Goal: Information Seeking & Learning: Learn about a topic

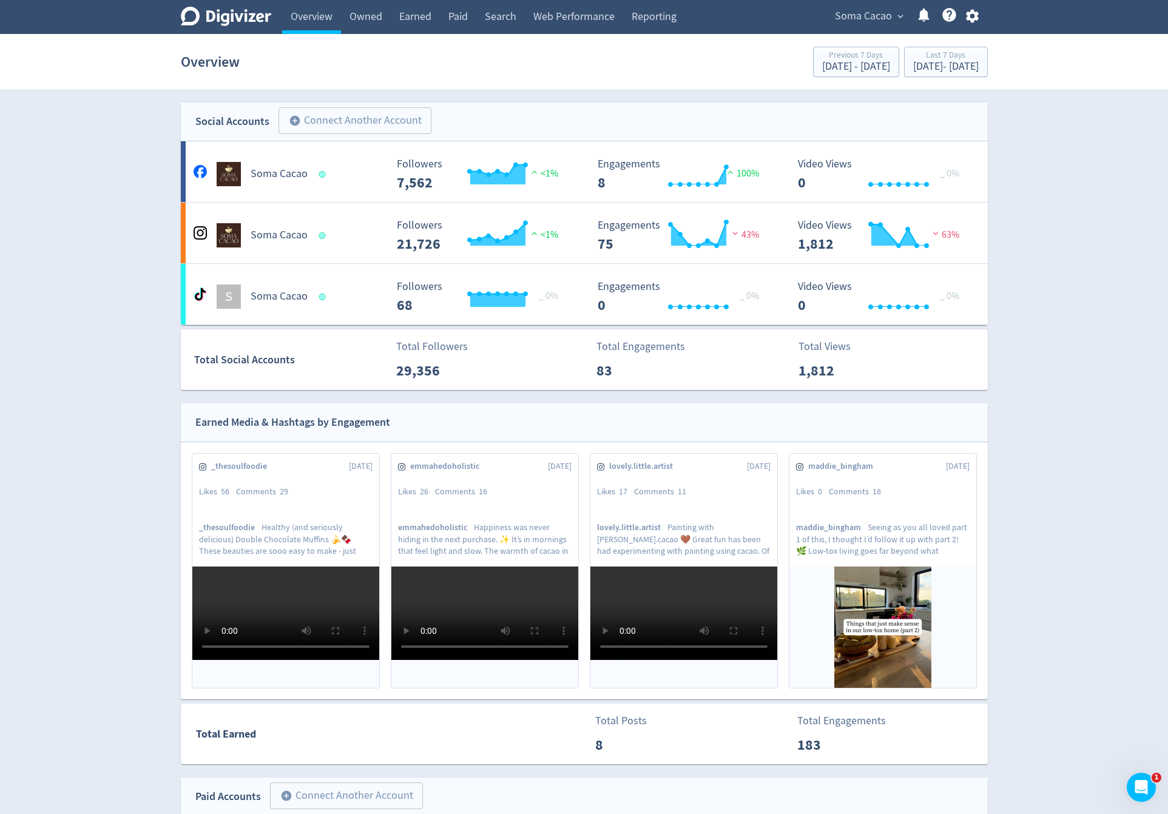
click at [841, 10] on span "Soma Cacao" at bounding box center [863, 16] width 57 height 19
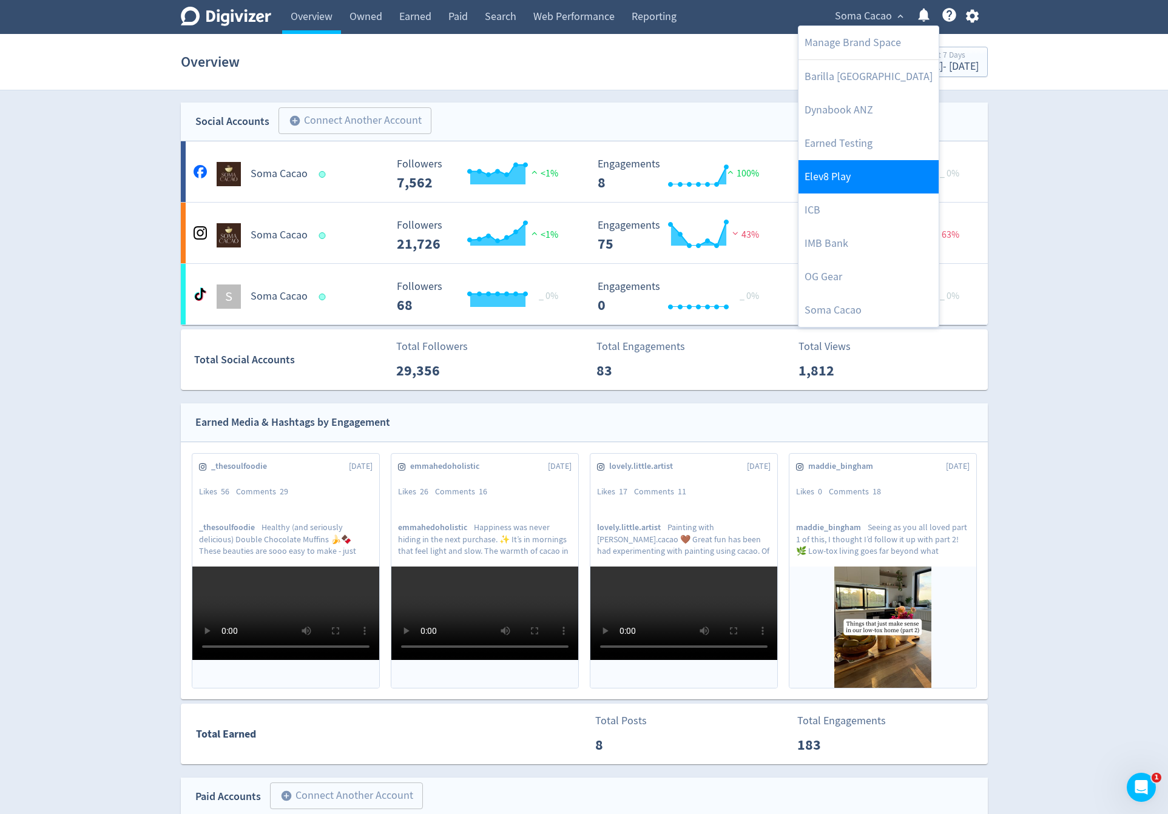
click at [848, 174] on link "Elev8 Play" at bounding box center [869, 176] width 140 height 33
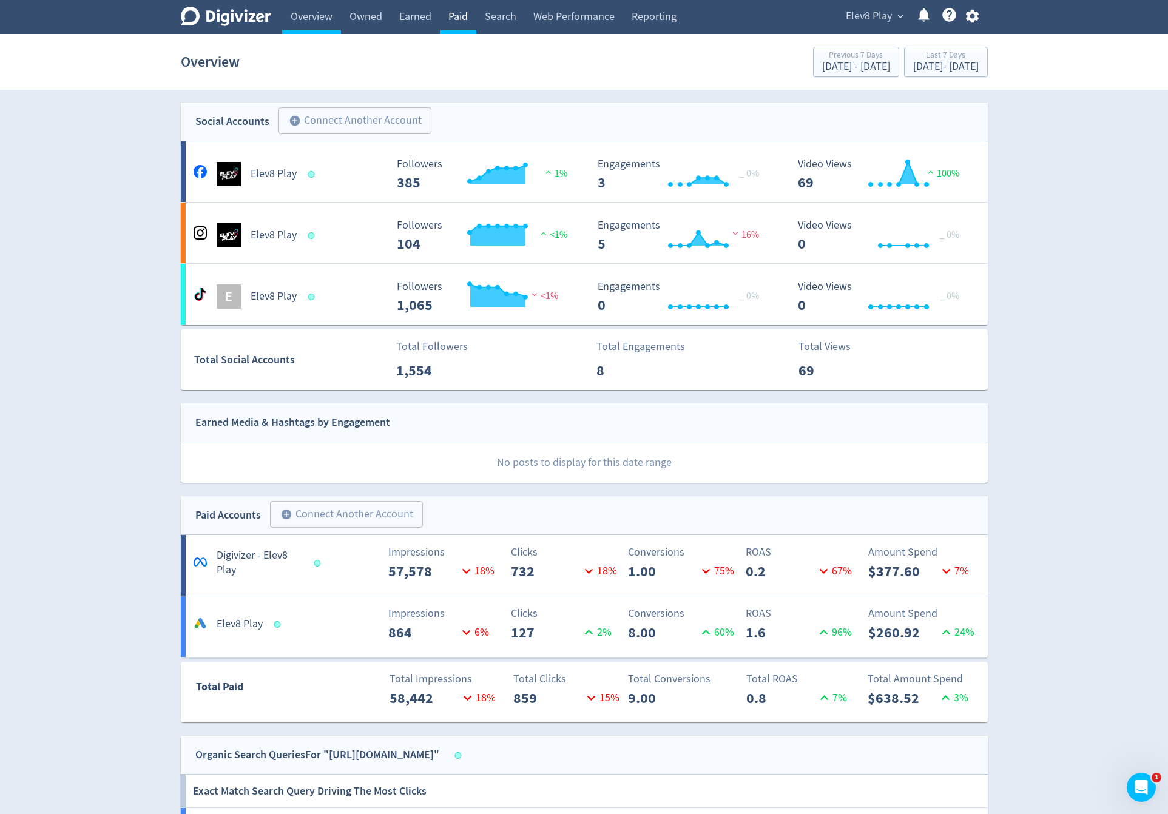
click at [459, 25] on link "Paid" at bounding box center [458, 17] width 36 height 34
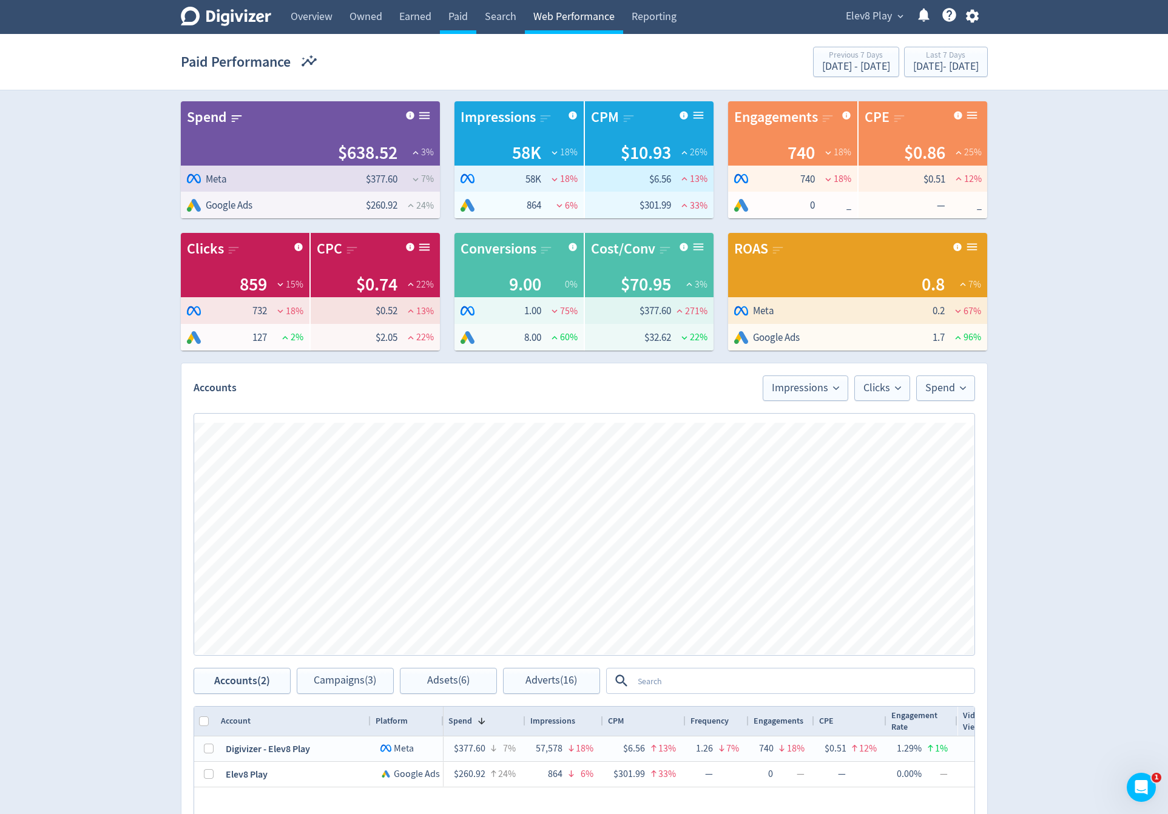
click at [580, 22] on link "Web Performance" at bounding box center [574, 17] width 98 height 34
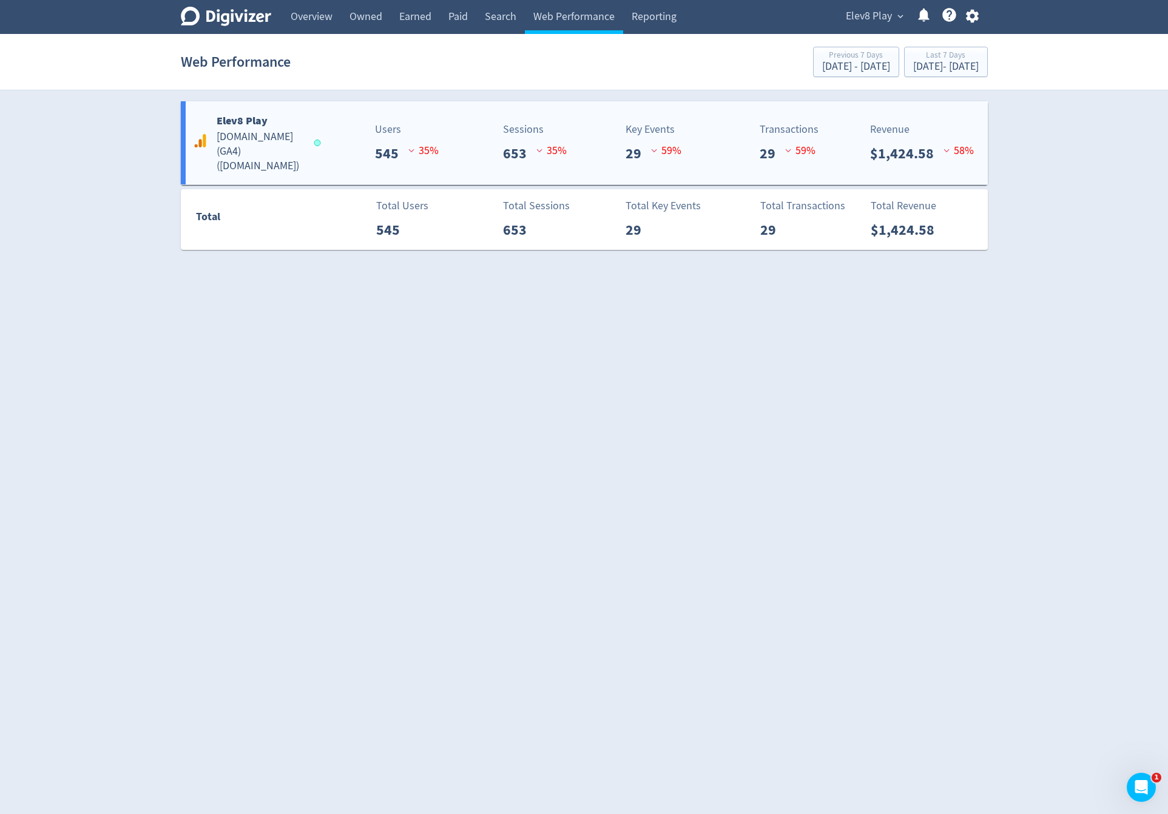
click at [761, 158] on p "29" at bounding box center [772, 154] width 25 height 22
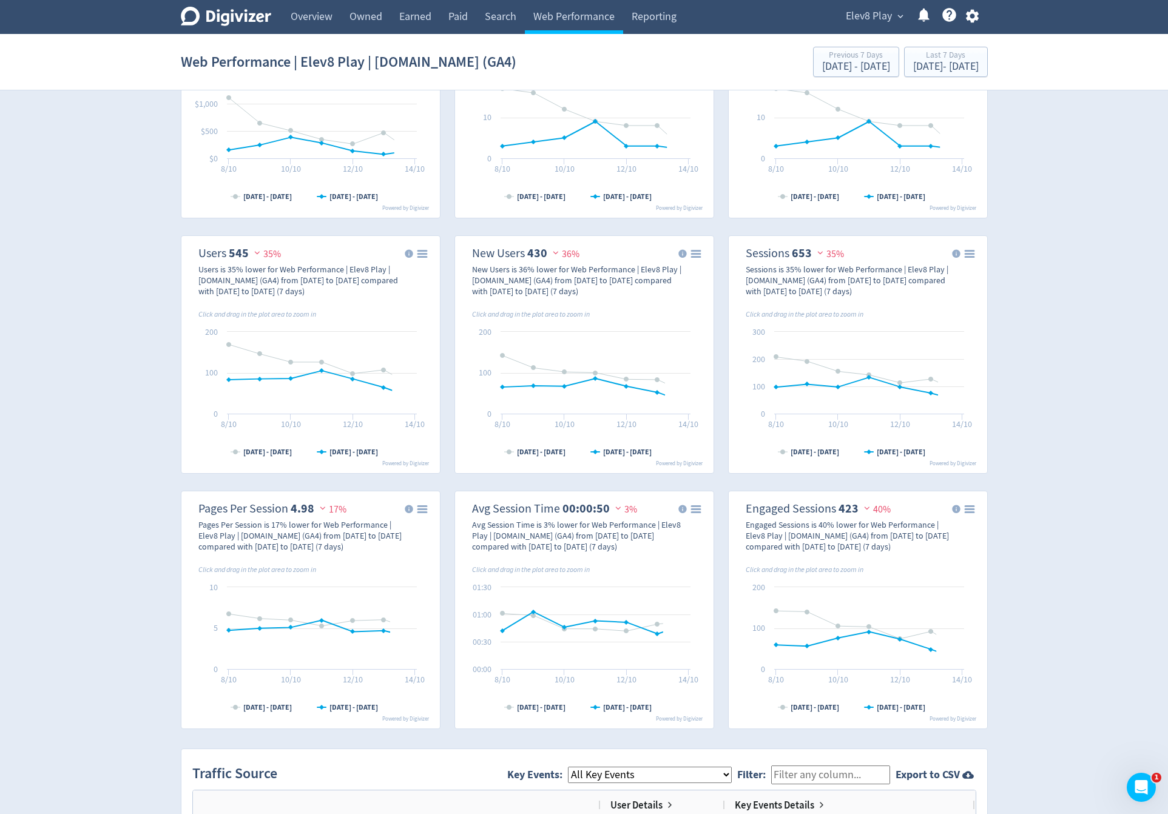
scroll to position [157, 0]
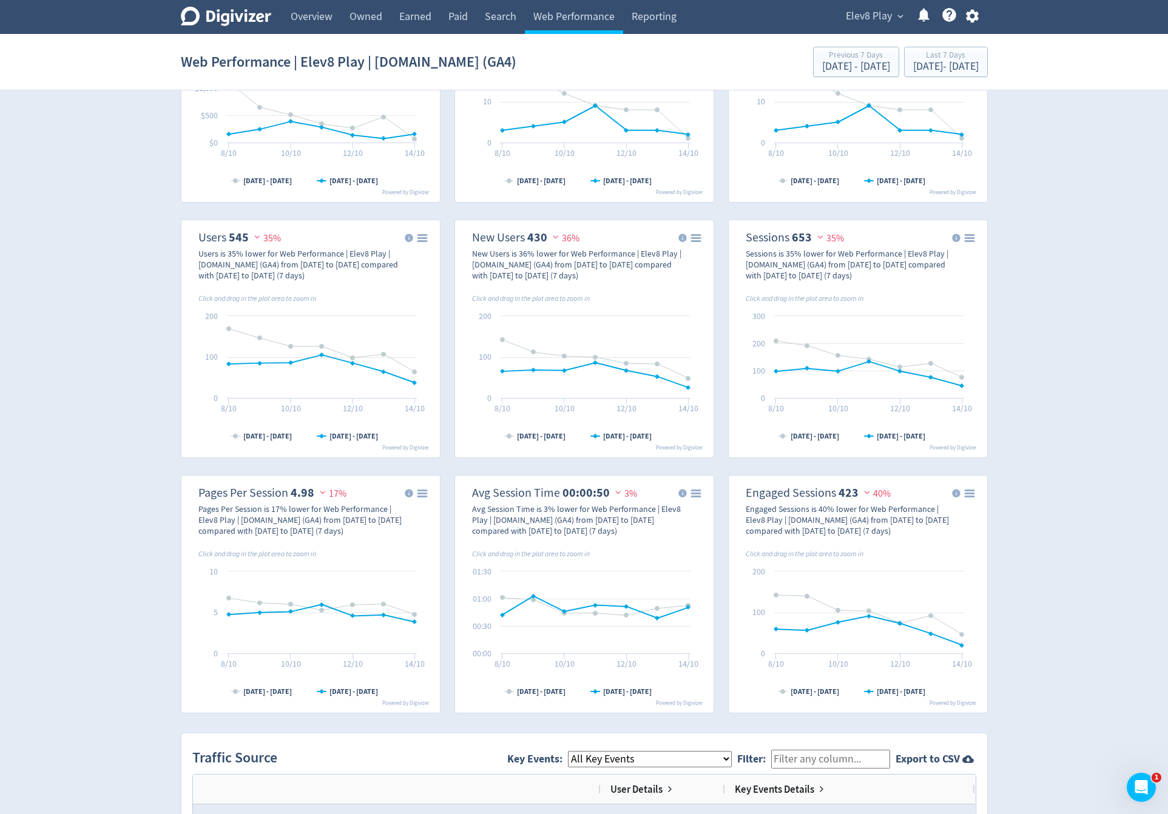
click at [881, 19] on span "Elev8 Play" at bounding box center [869, 16] width 46 height 19
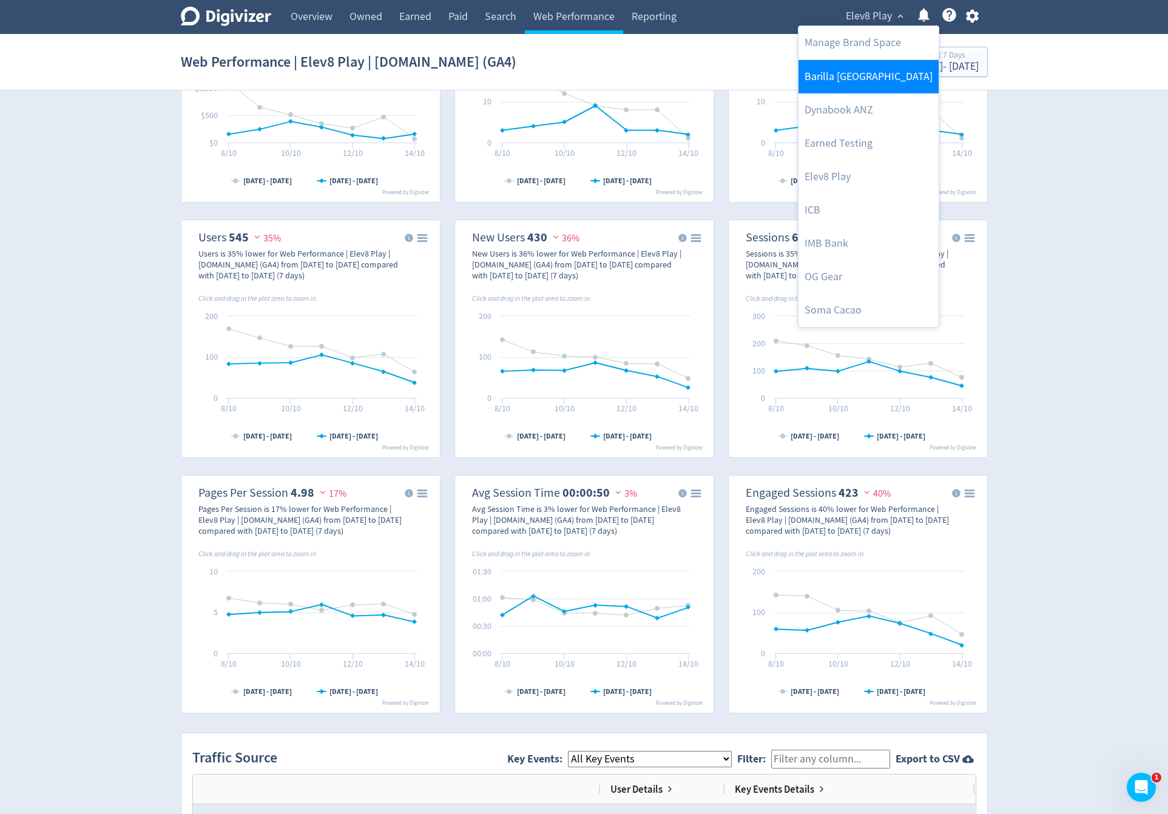
click at [861, 84] on link "Barilla [GEOGRAPHIC_DATA]" at bounding box center [869, 76] width 140 height 33
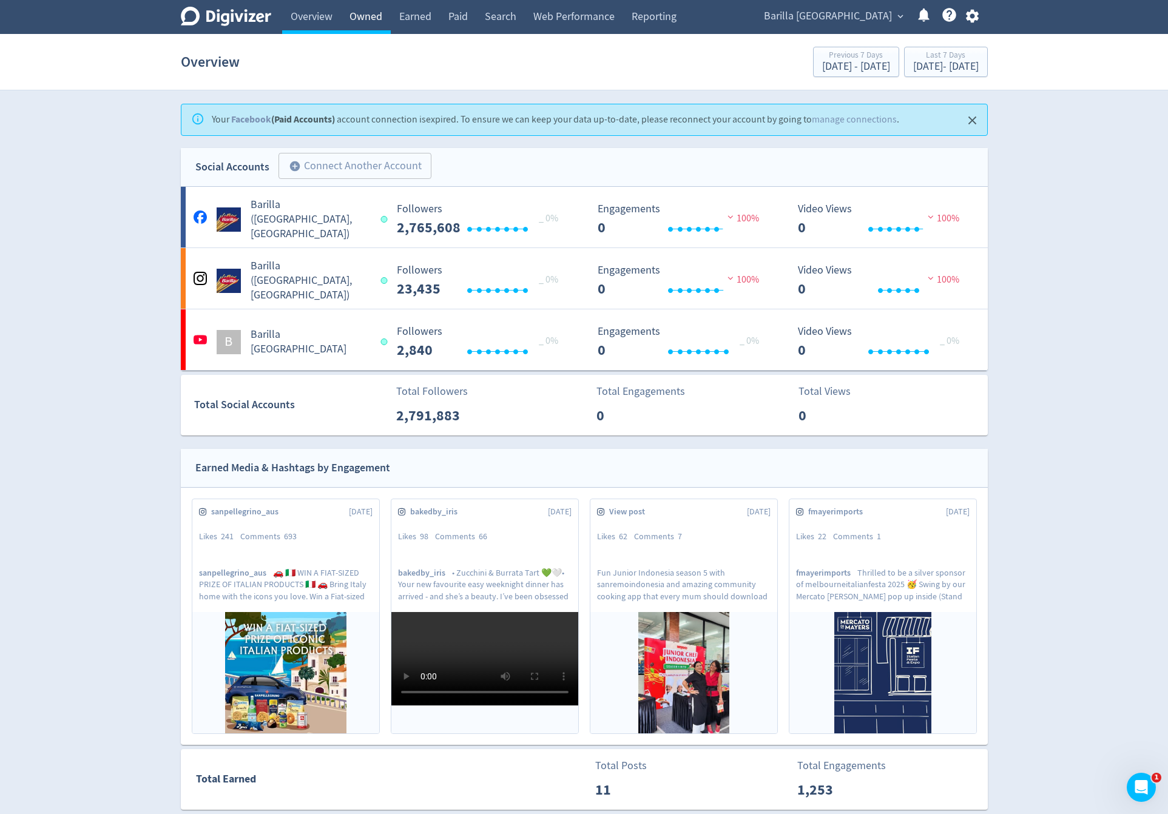
click at [358, 15] on link "Owned" at bounding box center [366, 17] width 50 height 34
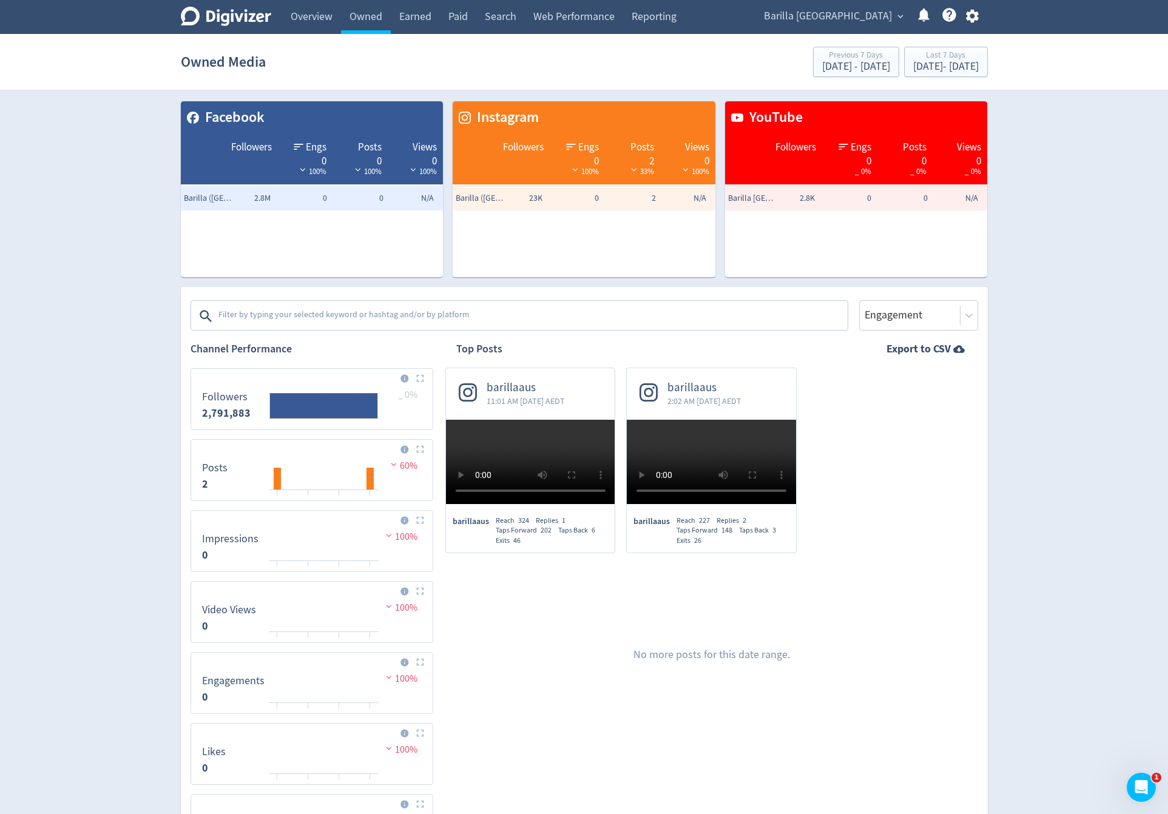
click at [405, 339] on div "Channel Performance Created with Highcharts 10.3.3 Followers 2,791,883 _ 0% Cre…" at bounding box center [312, 675] width 243 height 688
click at [427, 328] on textarea at bounding box center [531, 316] width 629 height 24
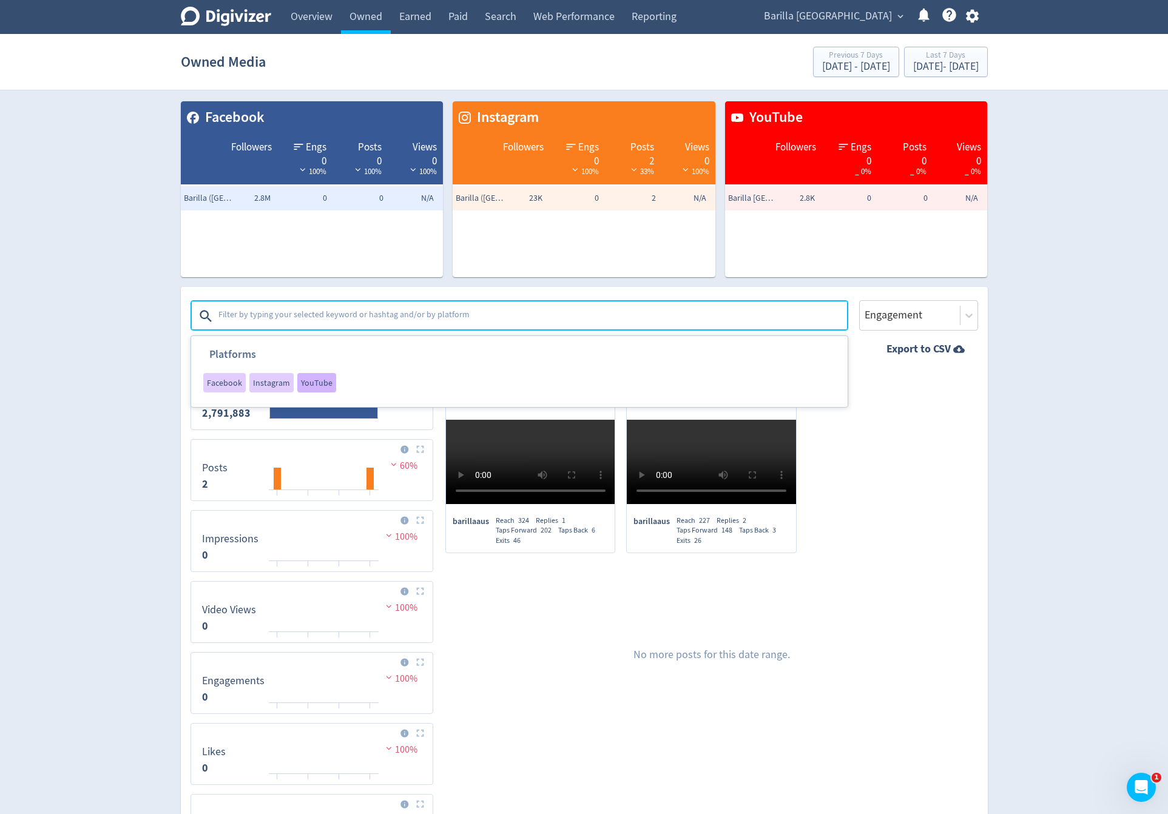
click at [321, 379] on span "YouTube" at bounding box center [317, 383] width 32 height 8
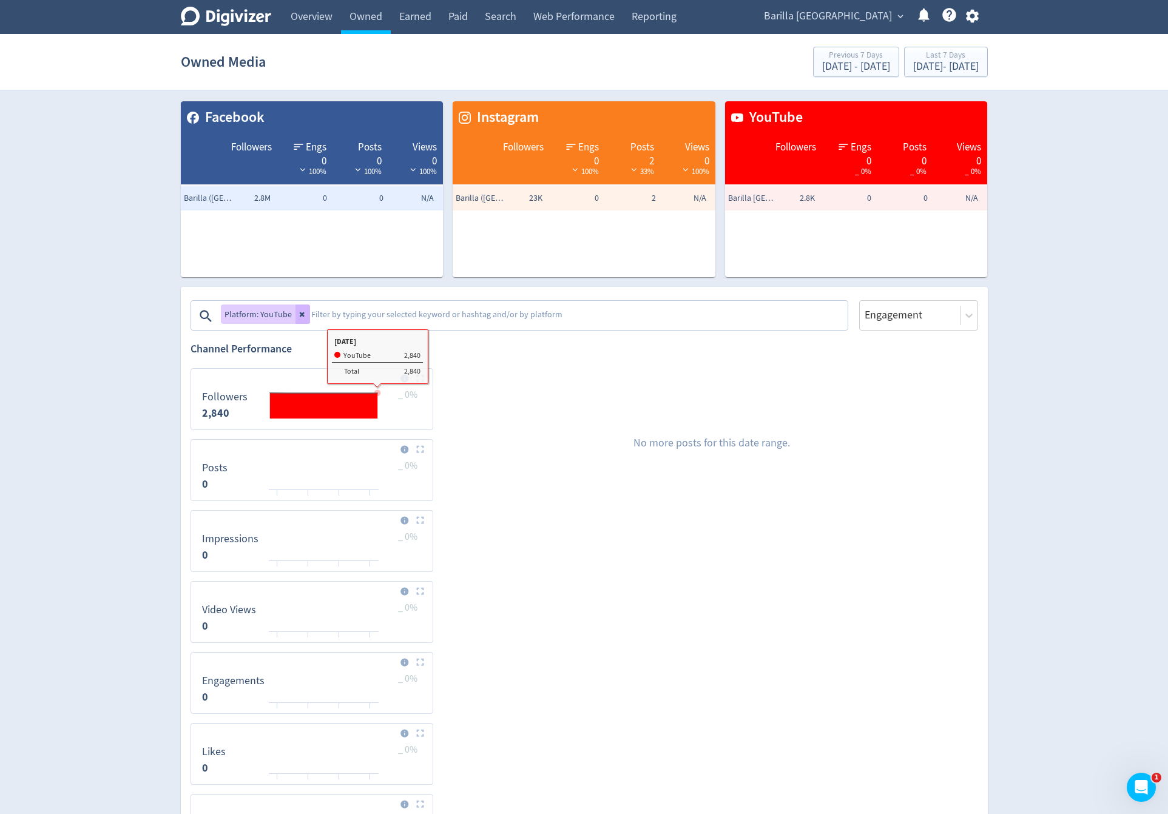
click at [370, 328] on textarea at bounding box center [578, 316] width 537 height 24
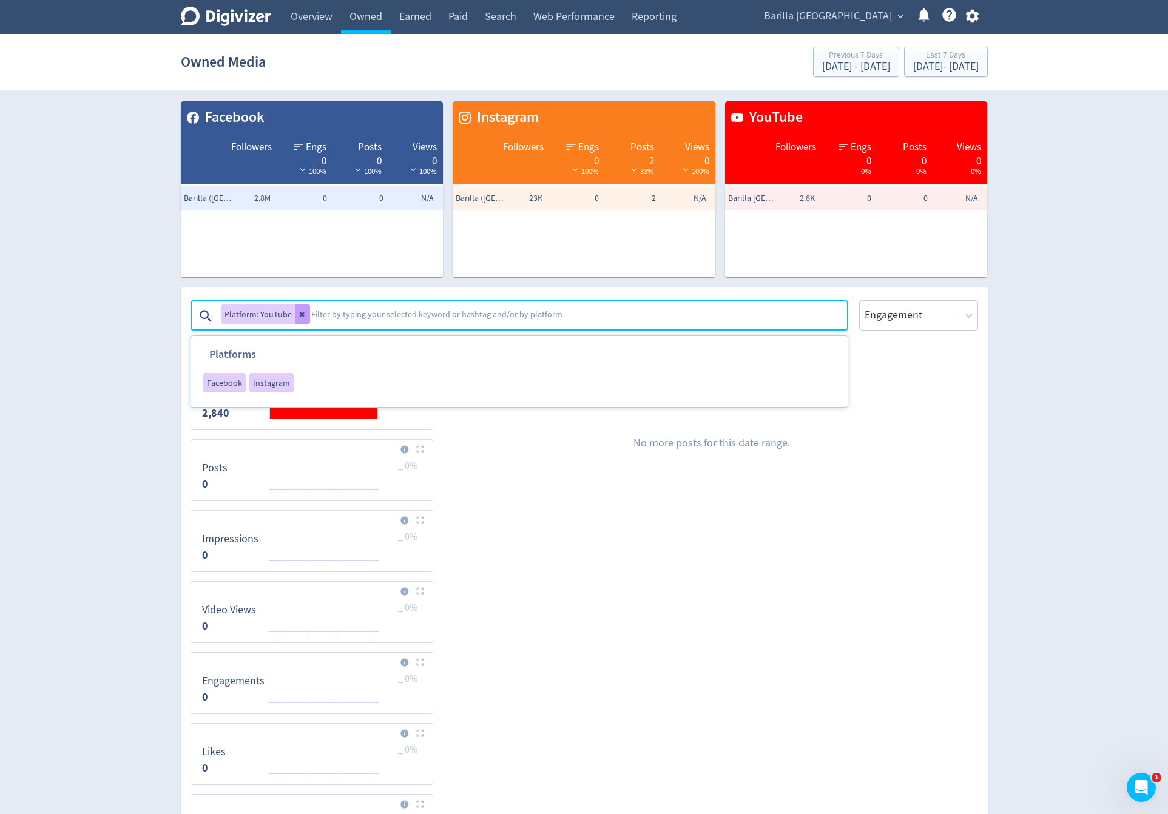
click at [305, 318] on button at bounding box center [303, 314] width 15 height 19
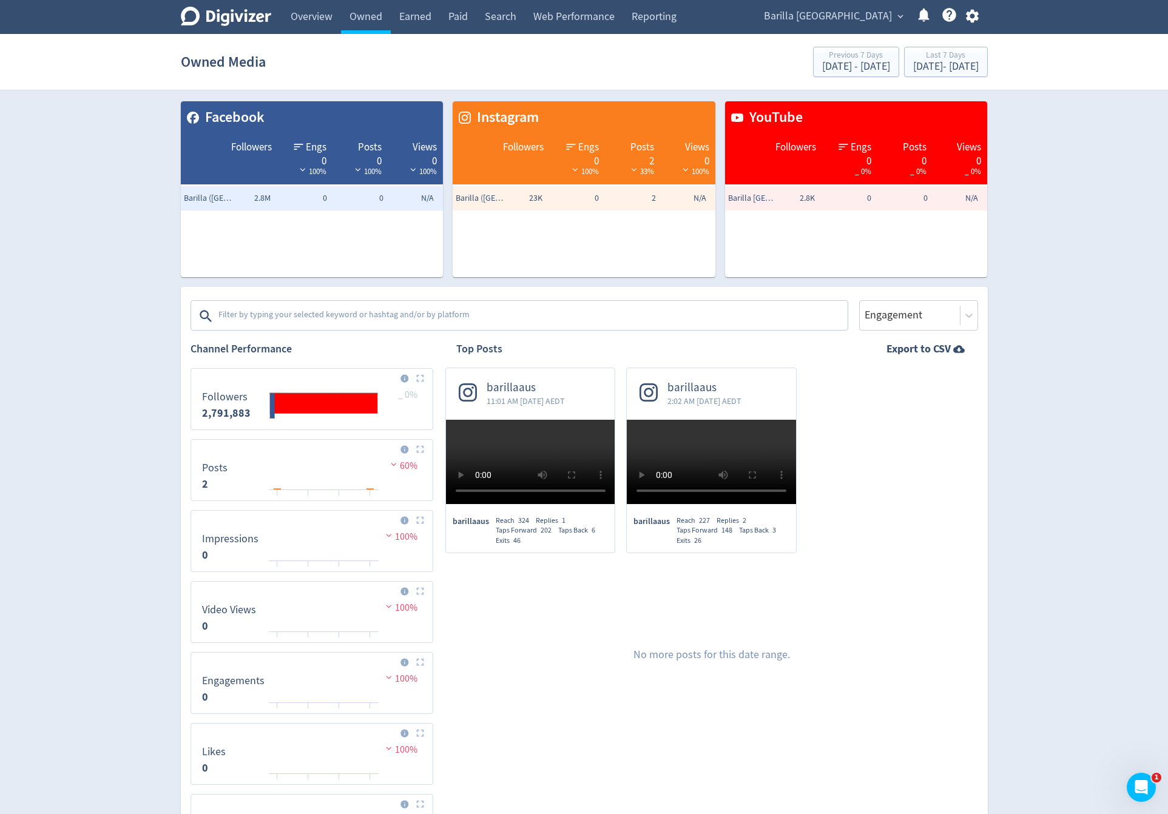
click at [308, 318] on textarea at bounding box center [531, 316] width 629 height 24
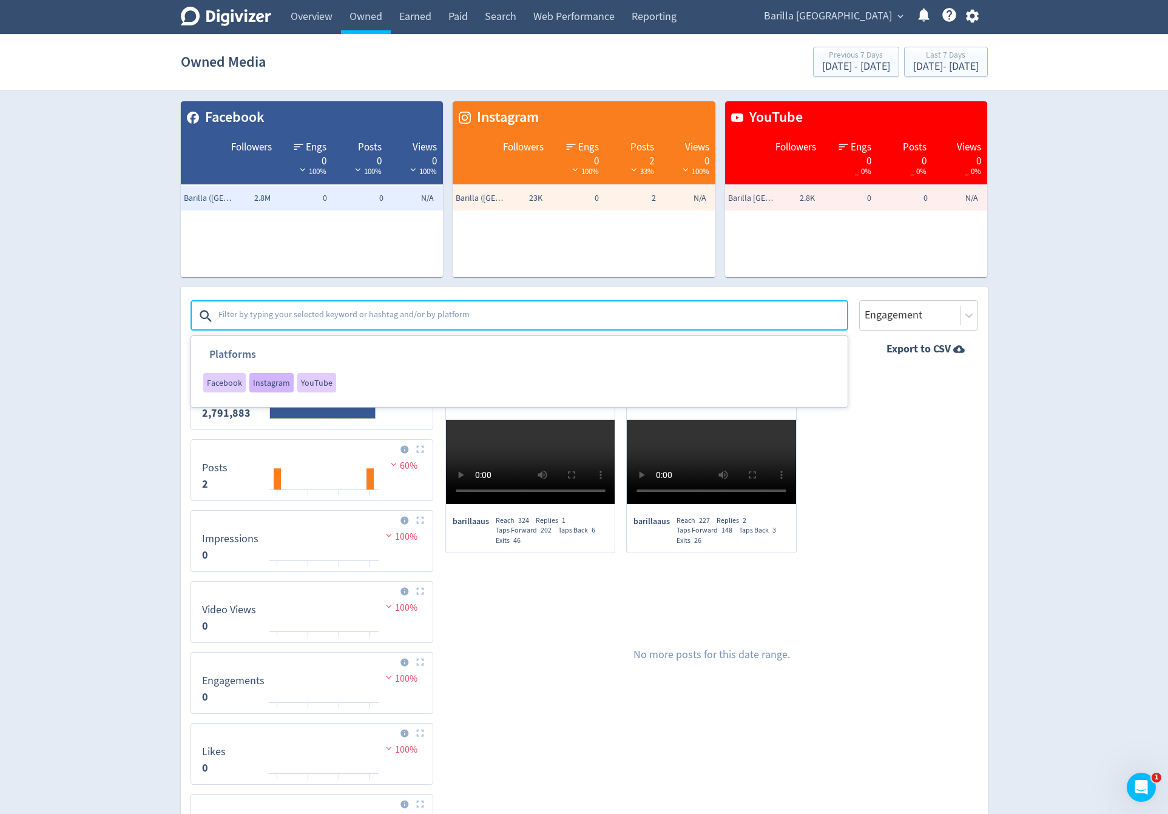
click at [259, 387] on span "Instagram" at bounding box center [271, 383] width 37 height 8
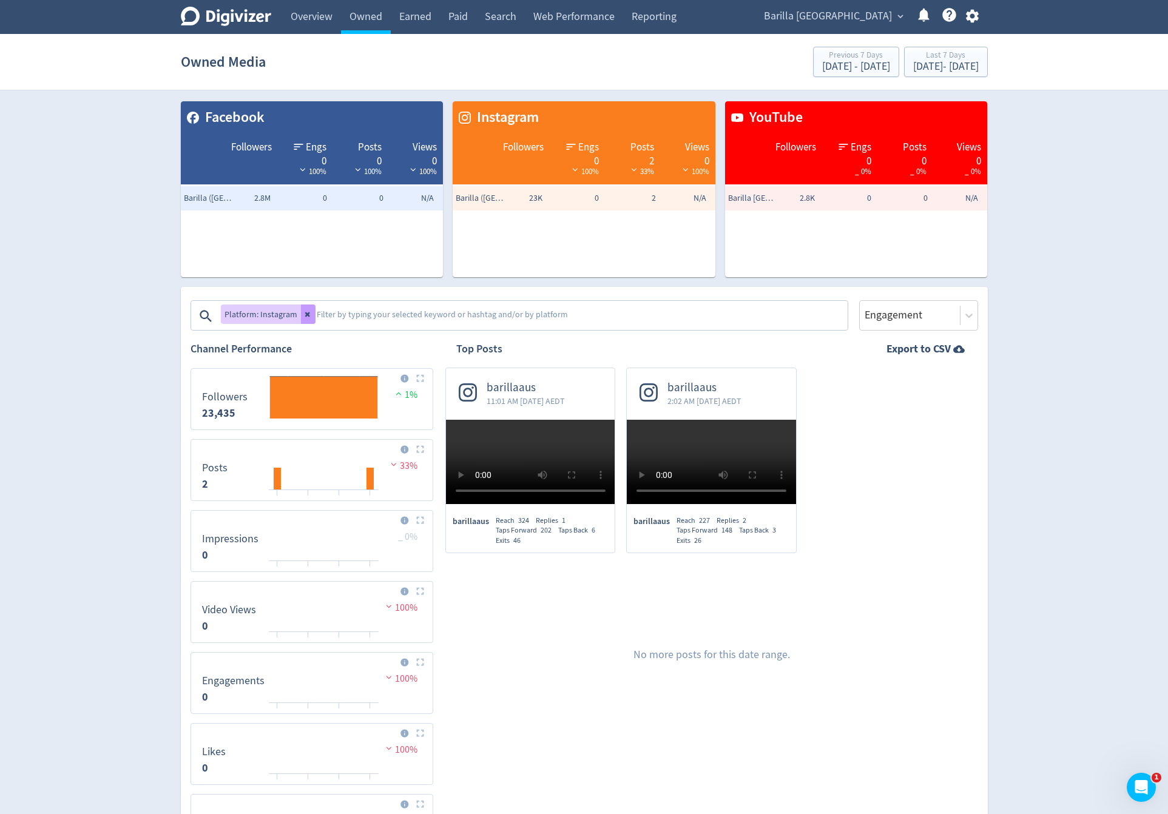
click at [311, 316] on button at bounding box center [308, 314] width 15 height 19
click at [316, 316] on textarea at bounding box center [581, 316] width 531 height 24
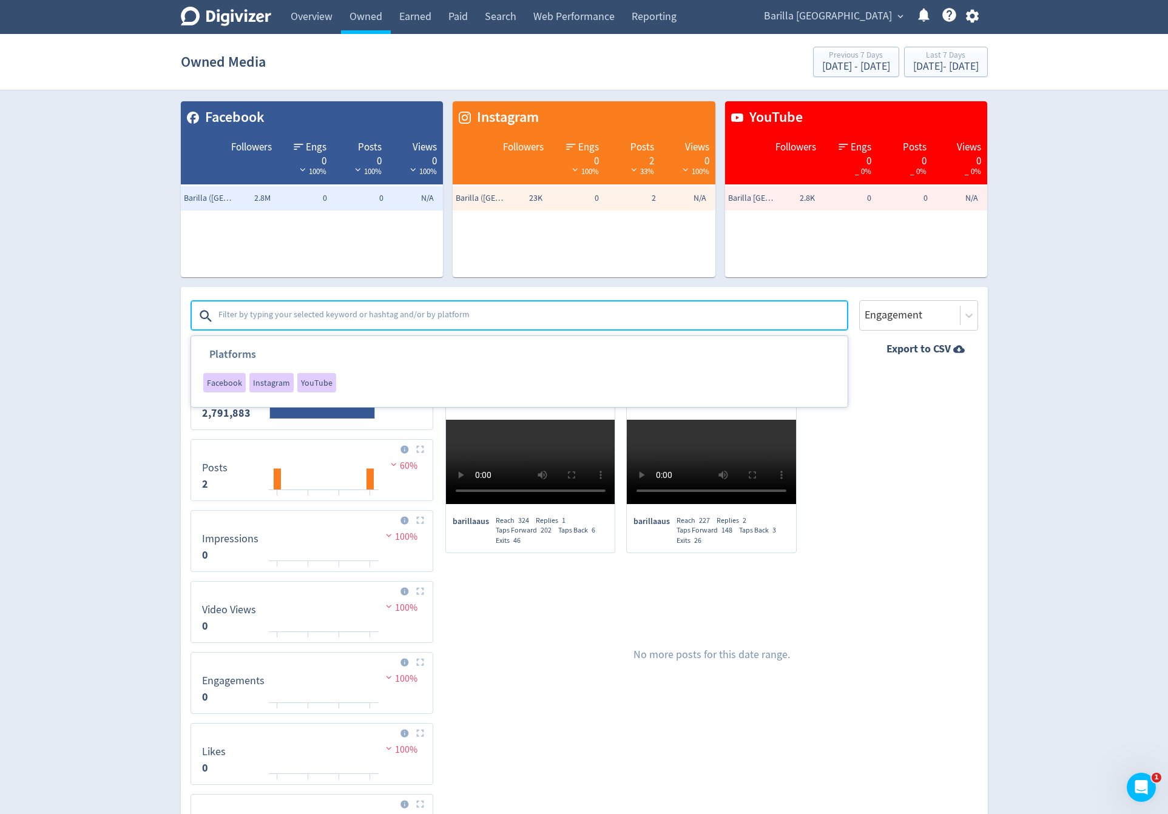
click at [42, 567] on div "Digivizer Logo [PERSON_NAME] Logo Overview Owned Earned Paid Search Web Perform…" at bounding box center [584, 509] width 1168 height 1018
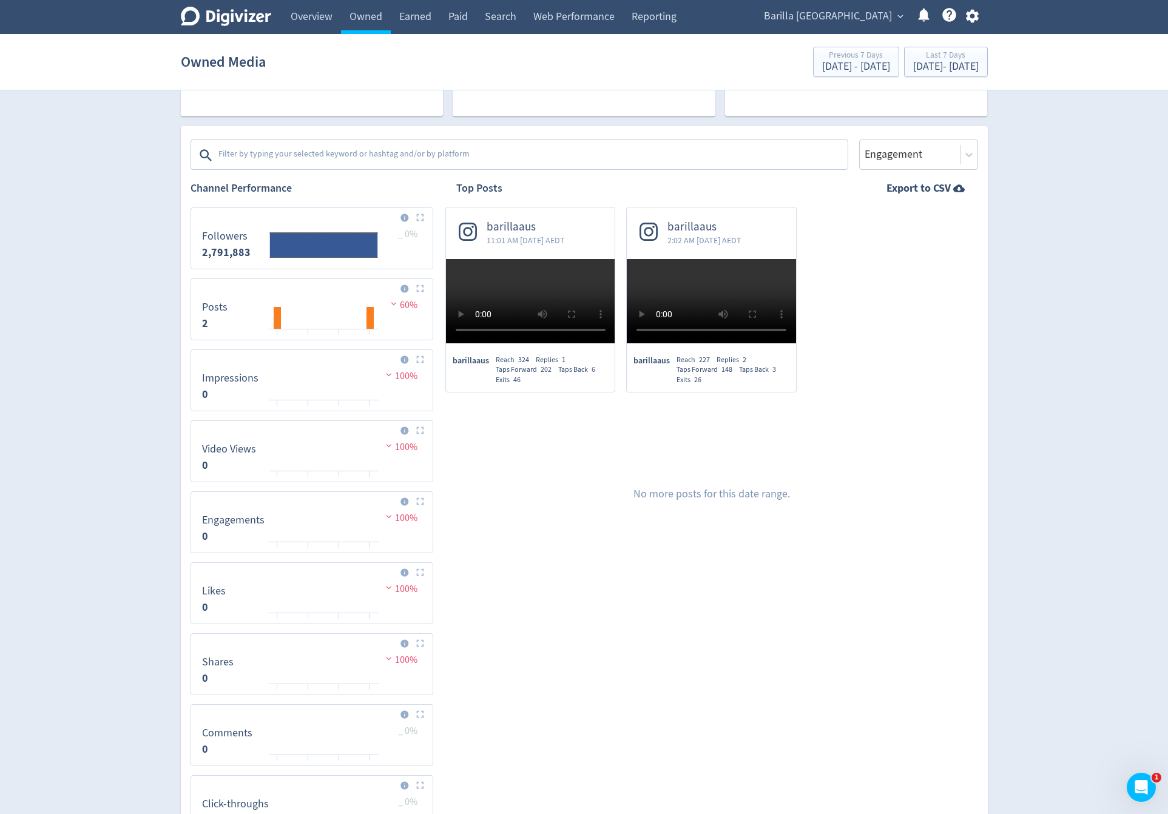
scroll to position [164, 0]
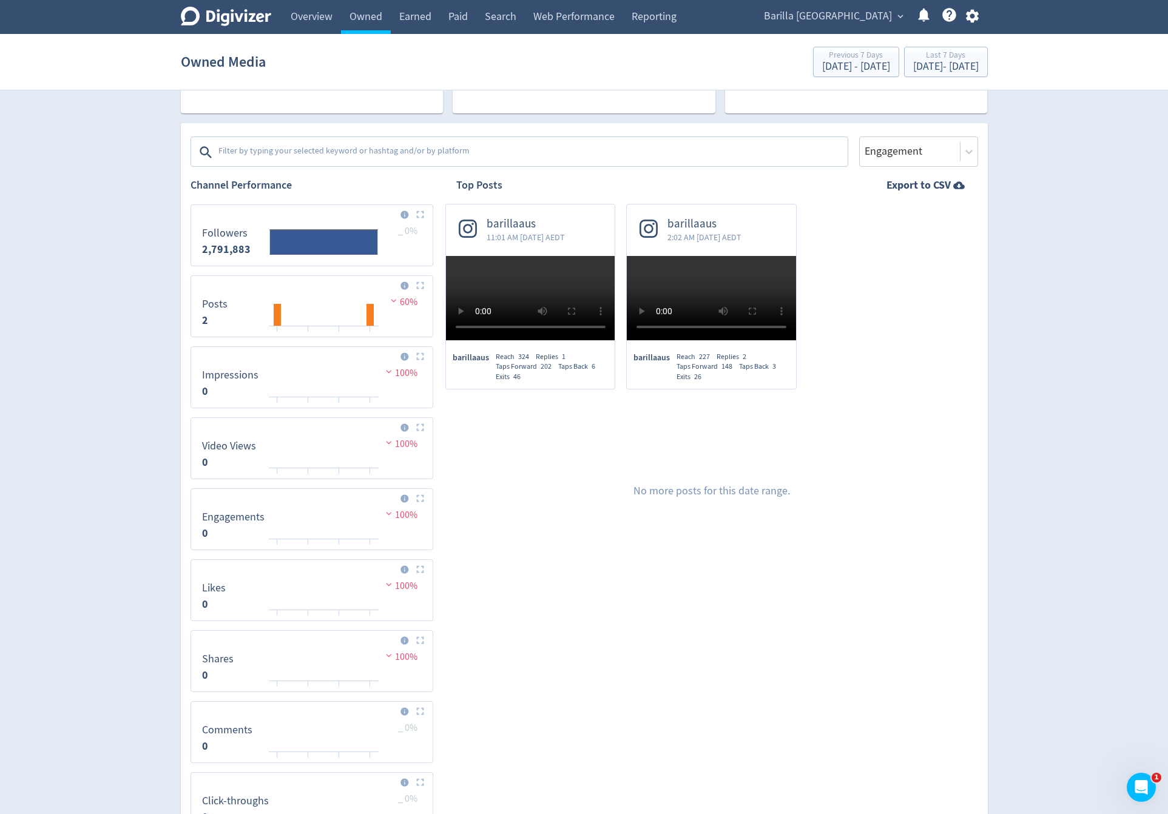
click at [869, 29] on div "Barilla [GEOGRAPHIC_DATA] expand_more Help Center - Searchable support on using…" at bounding box center [869, 17] width 237 height 34
click at [869, 19] on span "Barilla [GEOGRAPHIC_DATA]" at bounding box center [828, 16] width 128 height 19
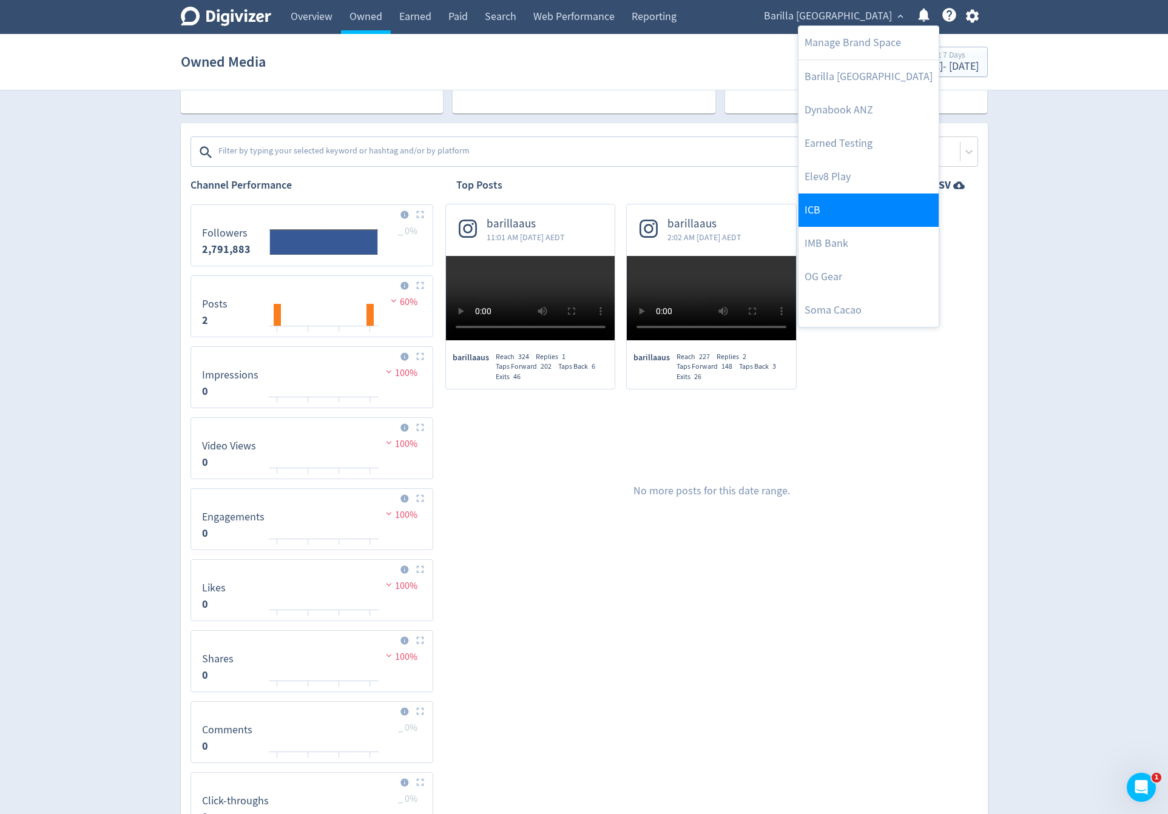
click at [838, 210] on link "ICB" at bounding box center [869, 210] width 140 height 33
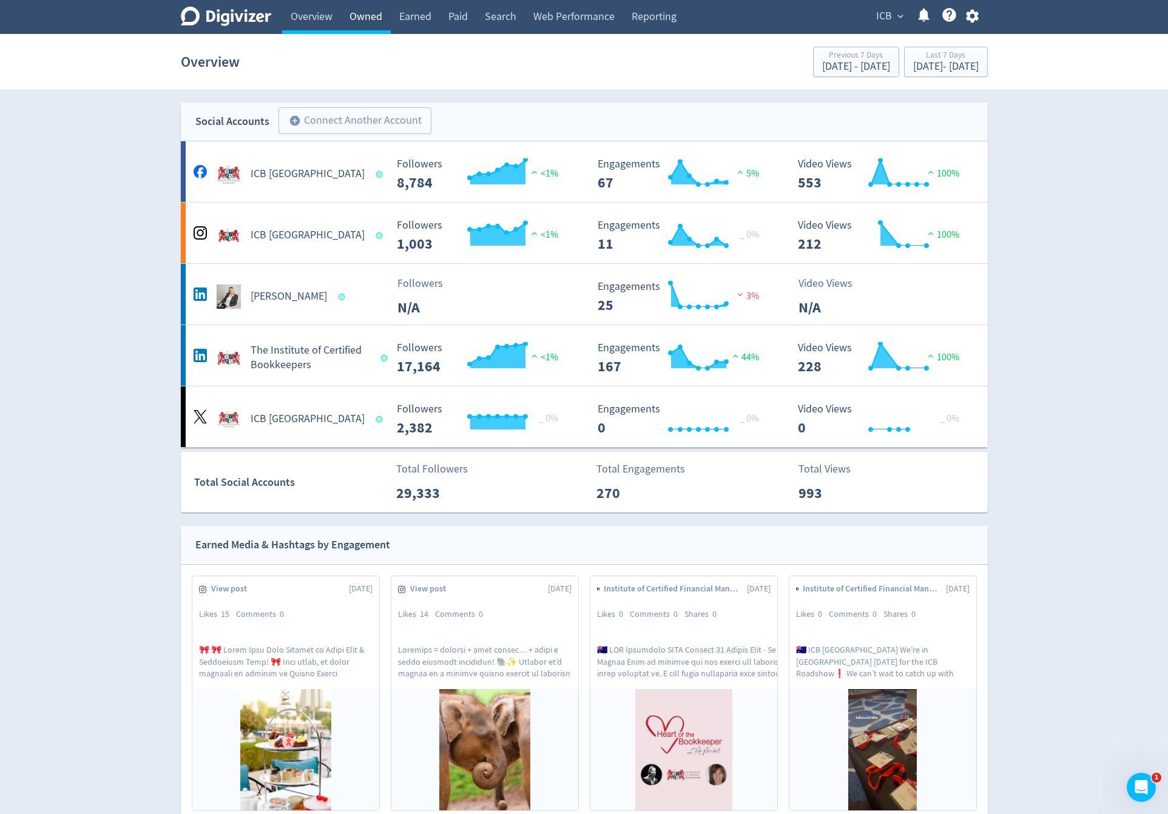
click at [376, 21] on link "Owned" at bounding box center [366, 17] width 50 height 34
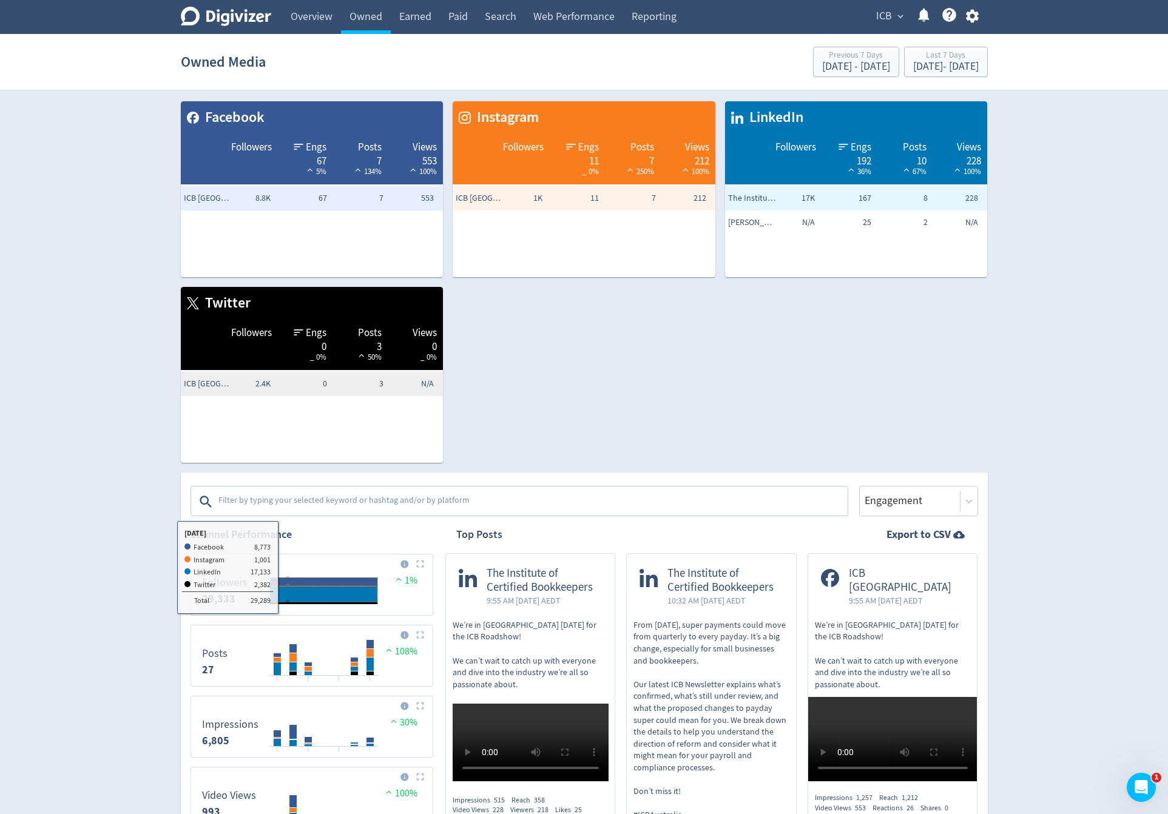
click at [316, 501] on textarea at bounding box center [531, 502] width 629 height 24
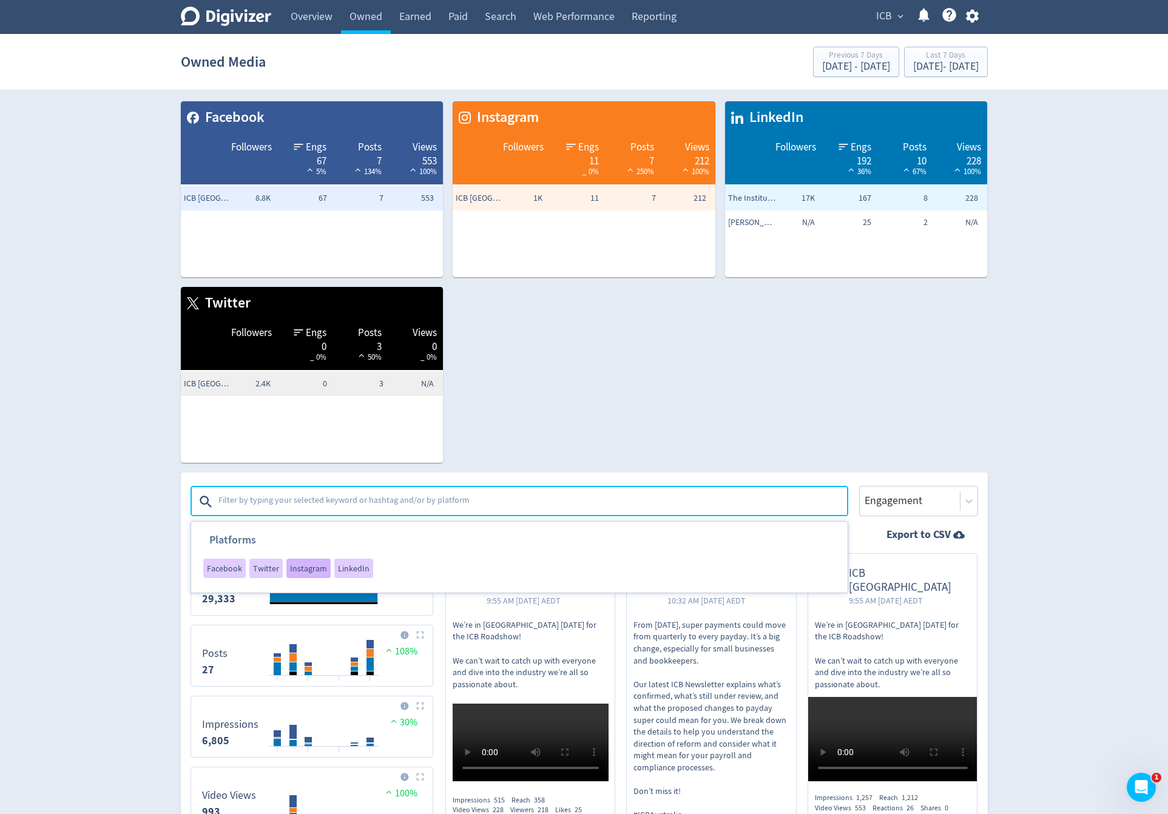
click at [317, 575] on div "Instagram" at bounding box center [308, 568] width 44 height 19
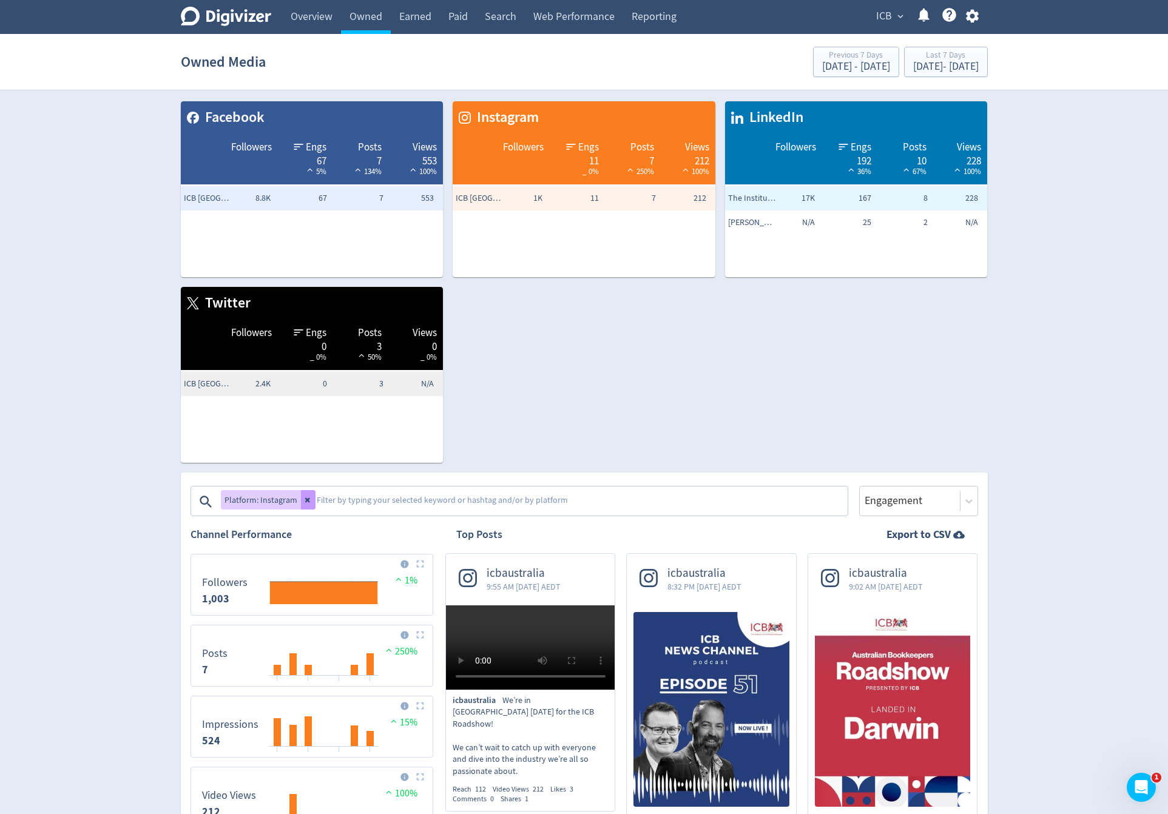
click at [311, 501] on button at bounding box center [308, 499] width 15 height 19
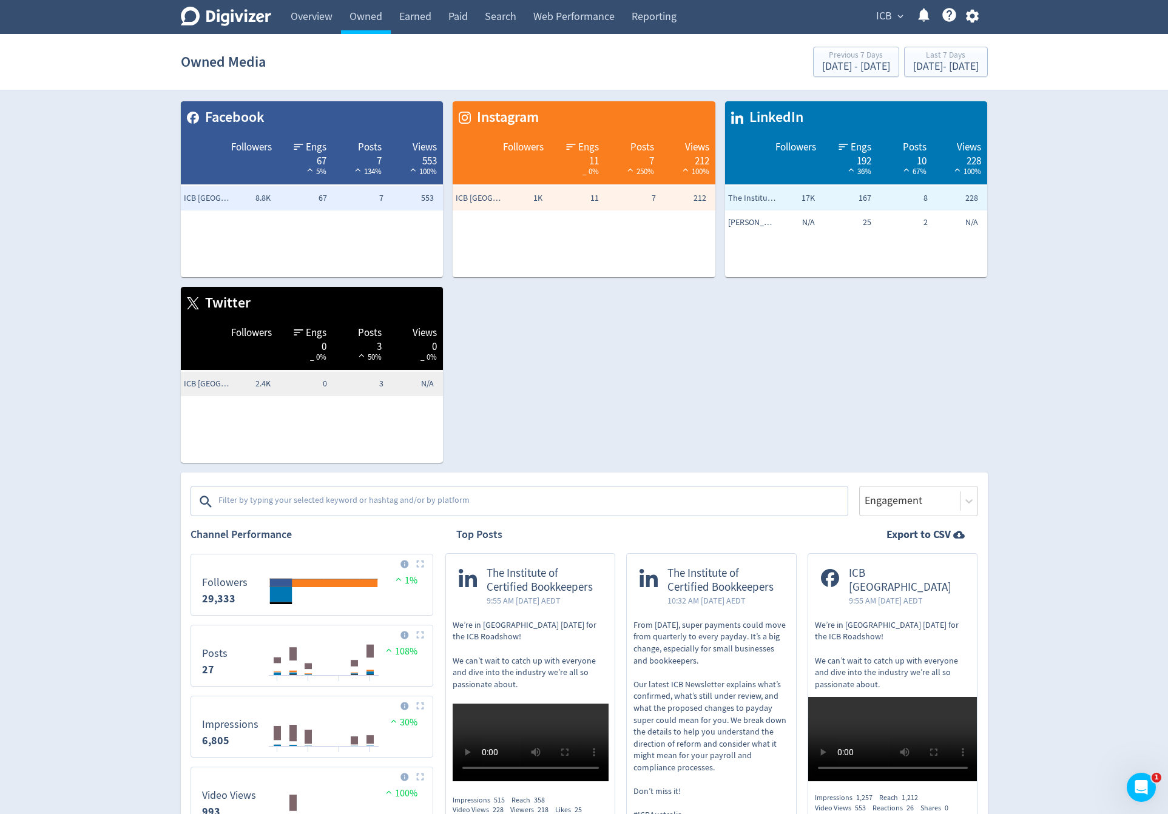
click at [317, 501] on textarea at bounding box center [531, 502] width 629 height 24
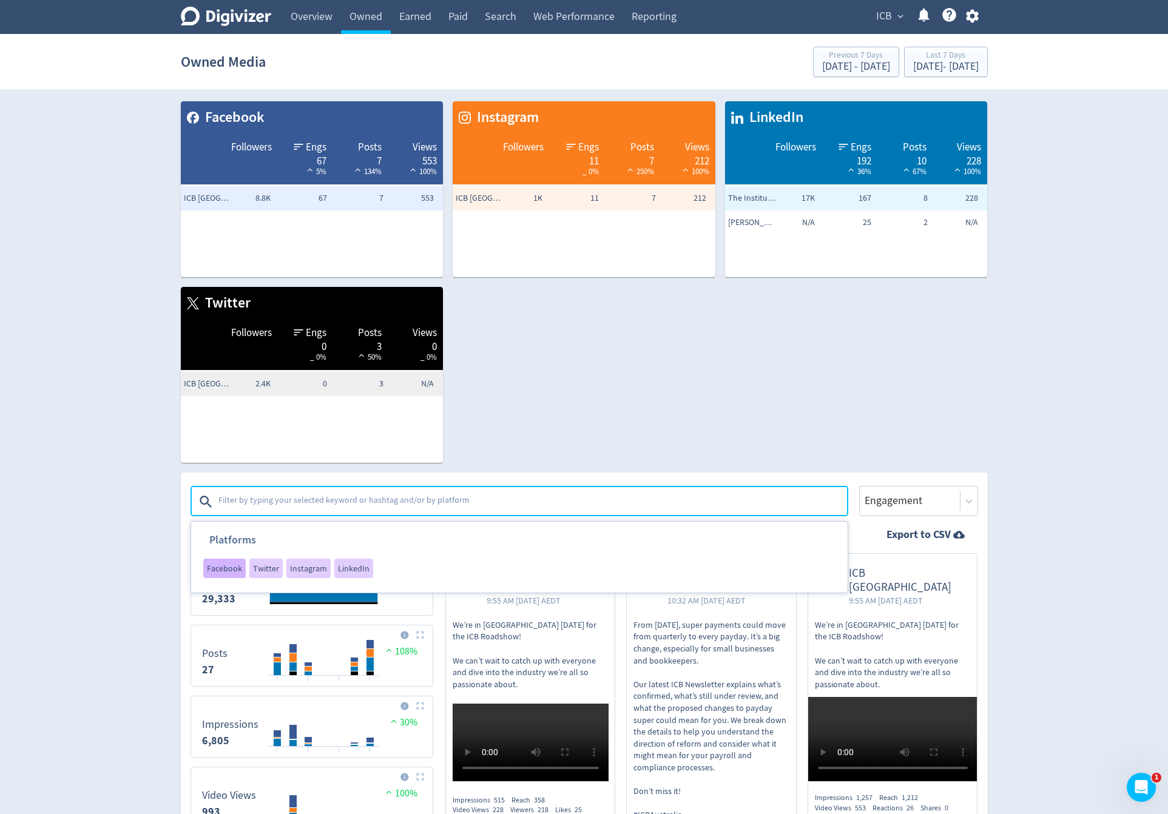
click at [225, 572] on span "Facebook" at bounding box center [224, 568] width 35 height 8
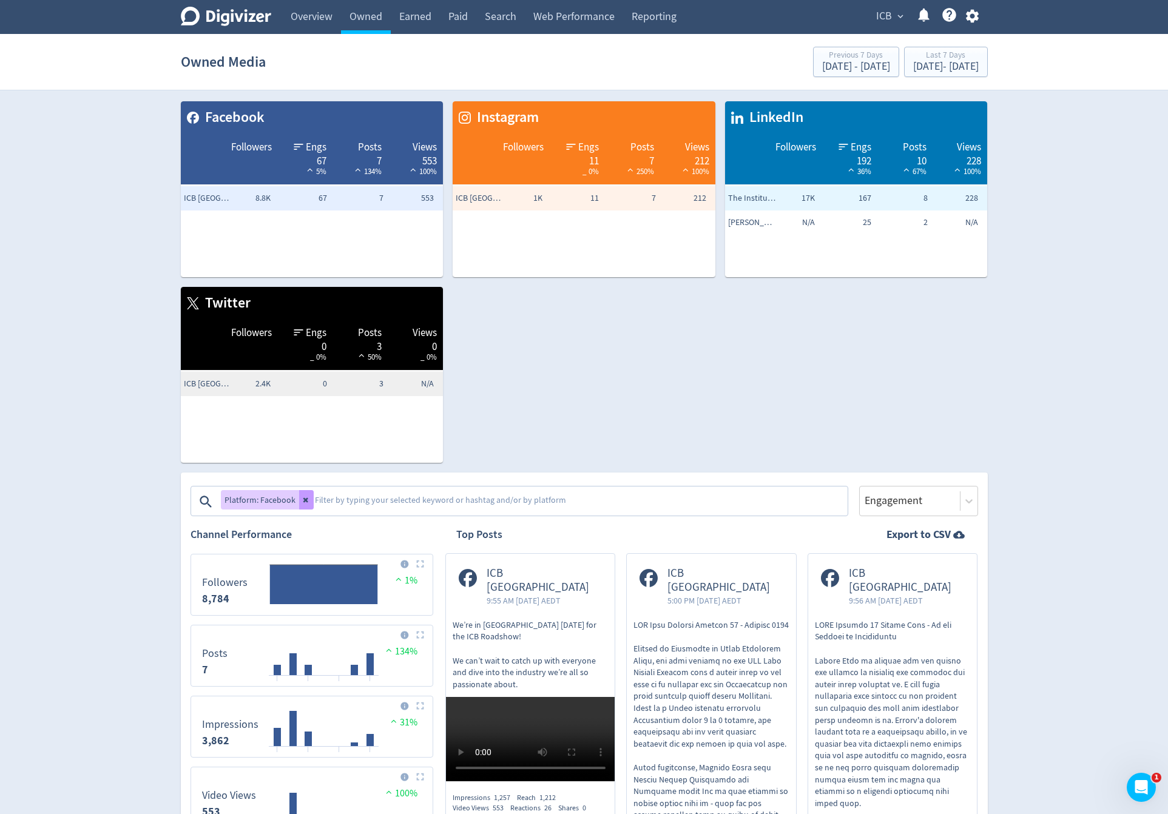
click at [303, 495] on button at bounding box center [306, 499] width 15 height 19
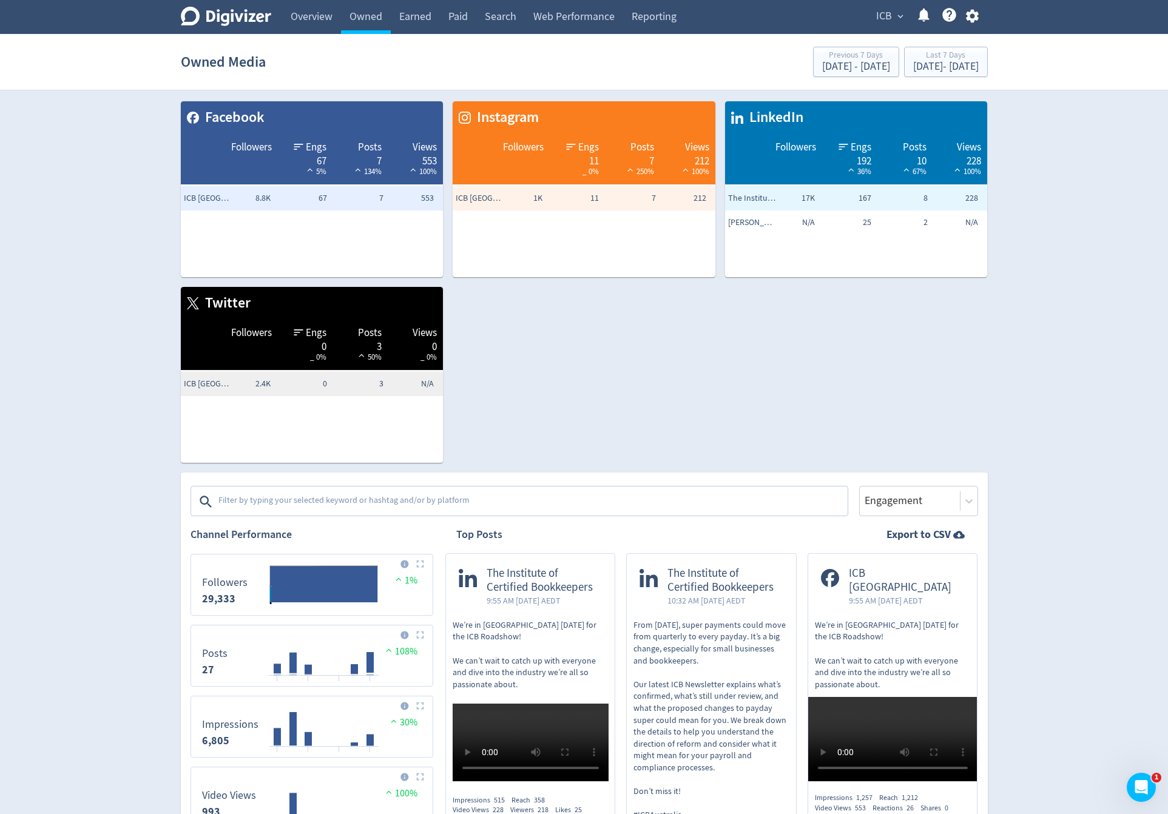
click at [303, 495] on textarea at bounding box center [531, 502] width 629 height 24
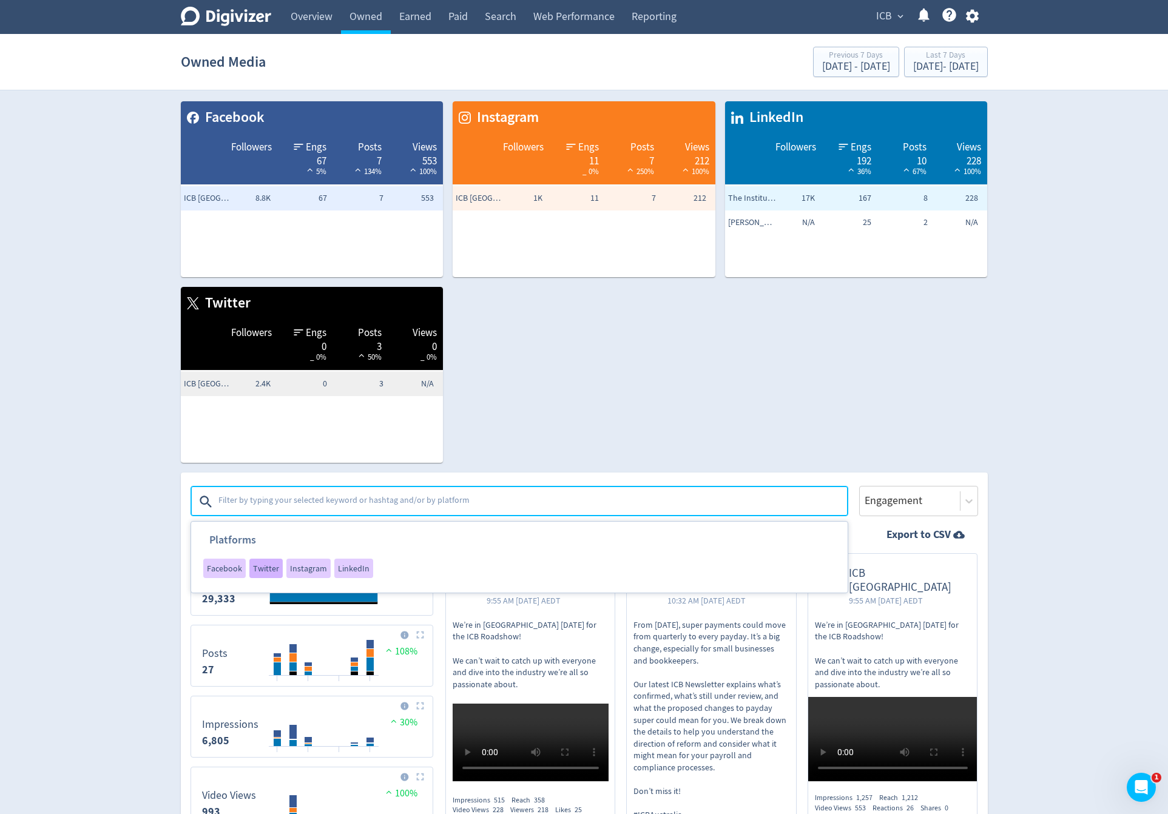
click at [273, 564] on span "Twitter" at bounding box center [266, 568] width 26 height 8
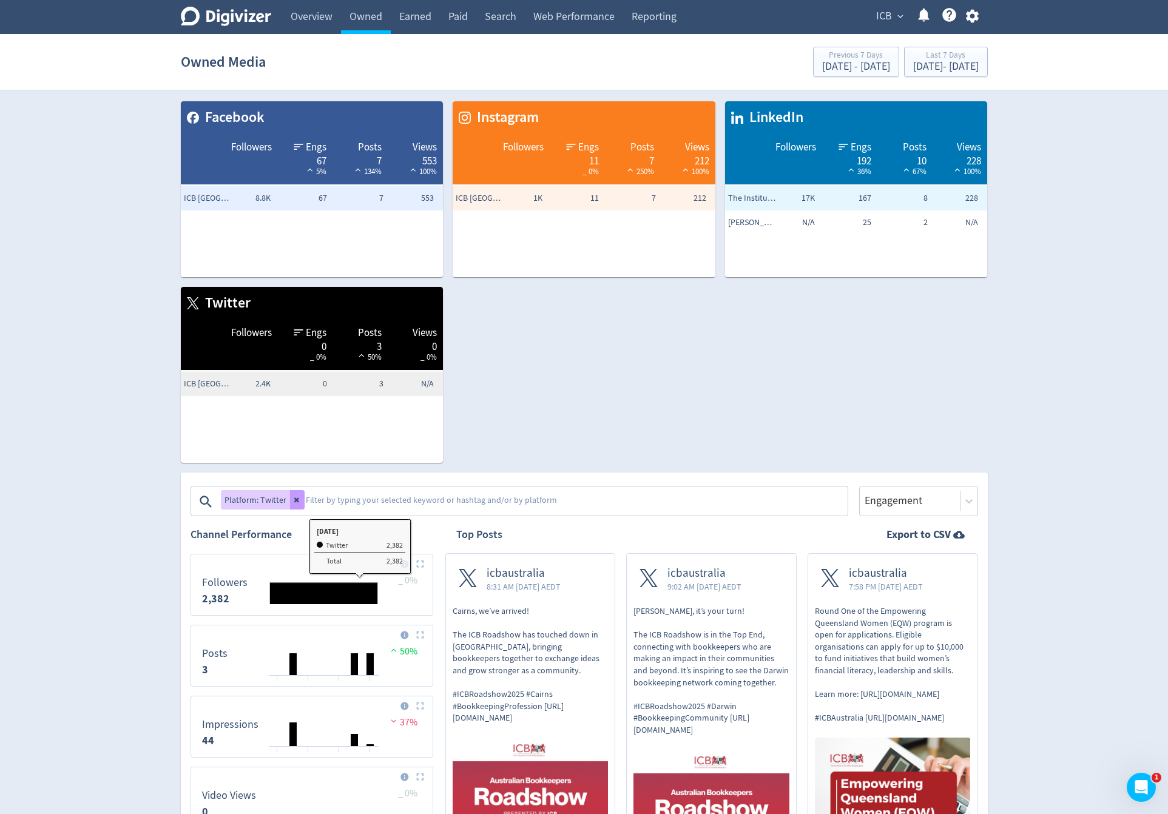
click at [294, 495] on button at bounding box center [297, 499] width 15 height 19
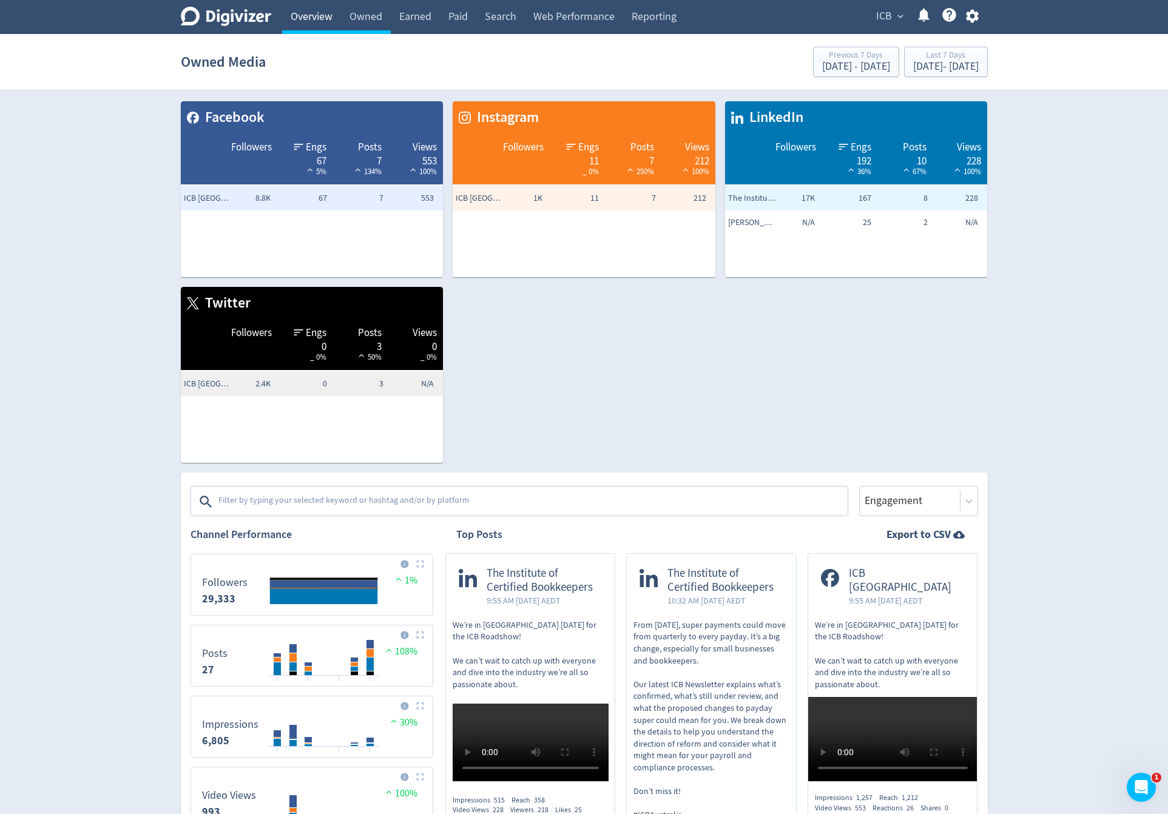
click at [304, 12] on link "Overview" at bounding box center [311, 17] width 59 height 34
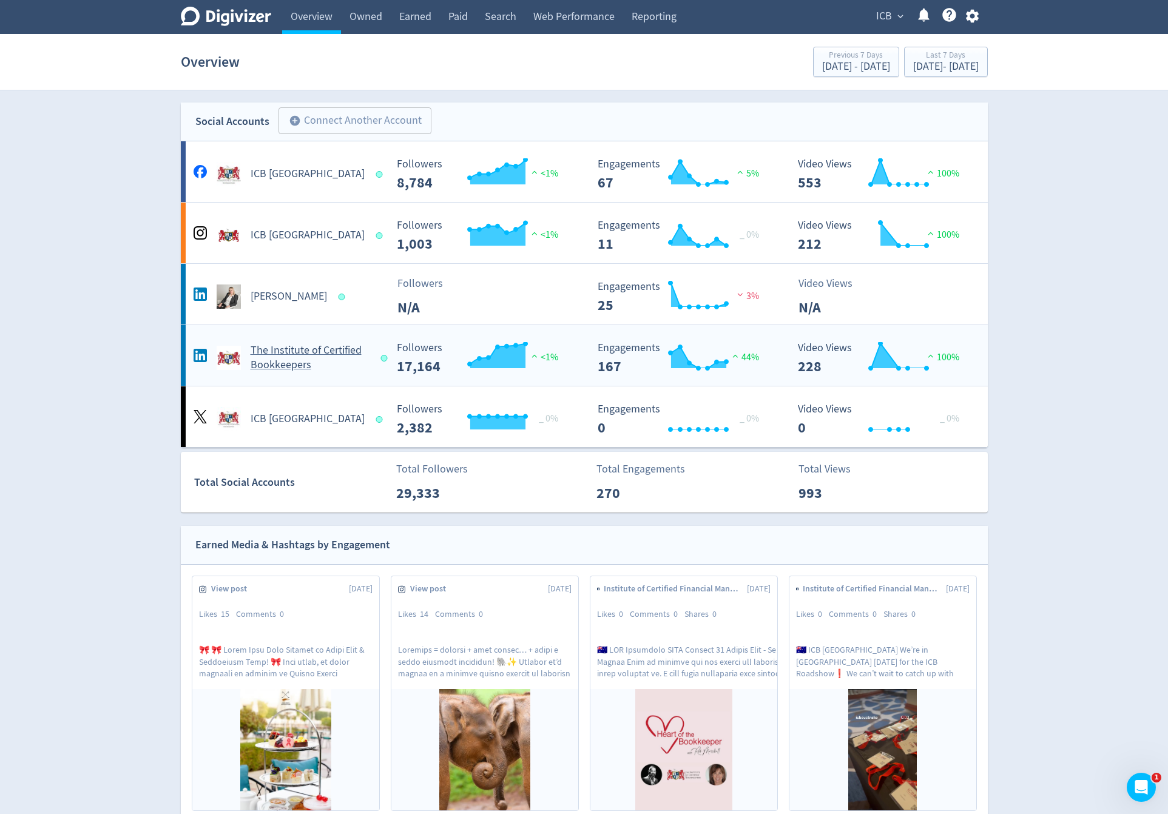
click at [265, 352] on h5 "The Institute of Certified Bookkeepers" at bounding box center [311, 358] width 120 height 29
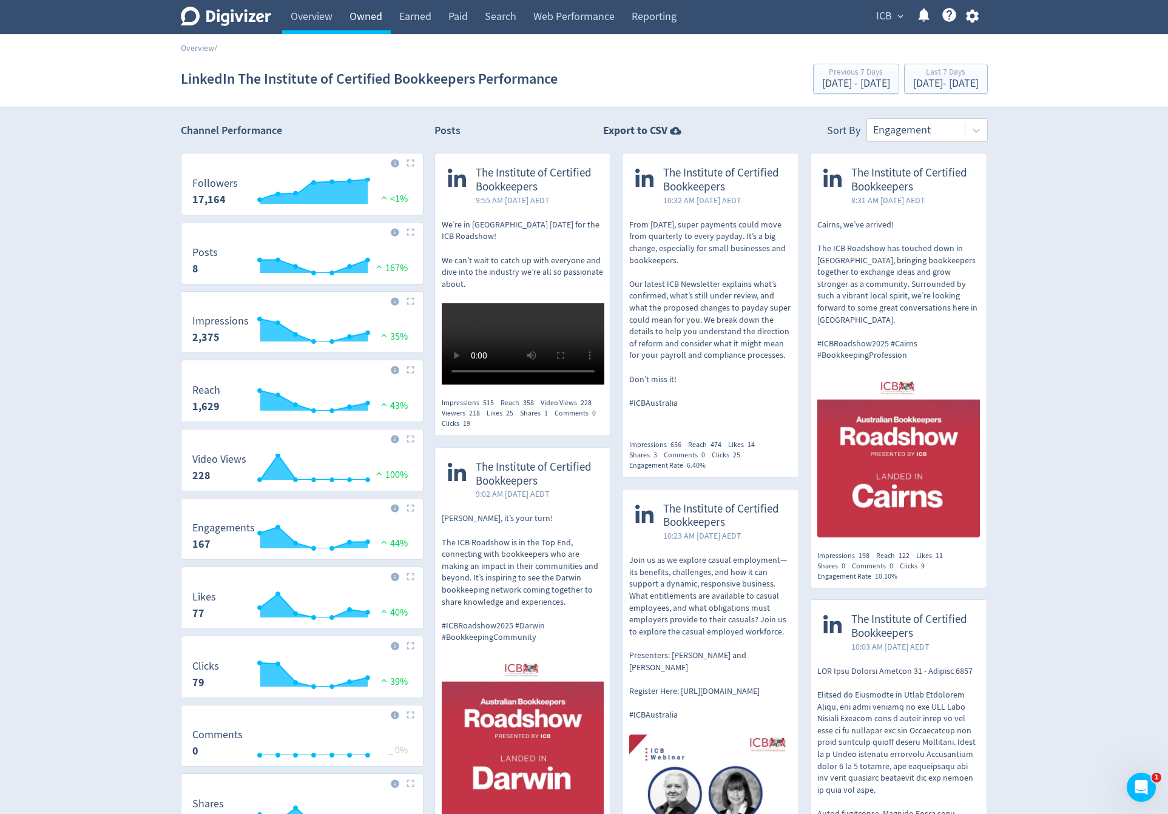
click at [365, 21] on link "Owned" at bounding box center [366, 17] width 50 height 34
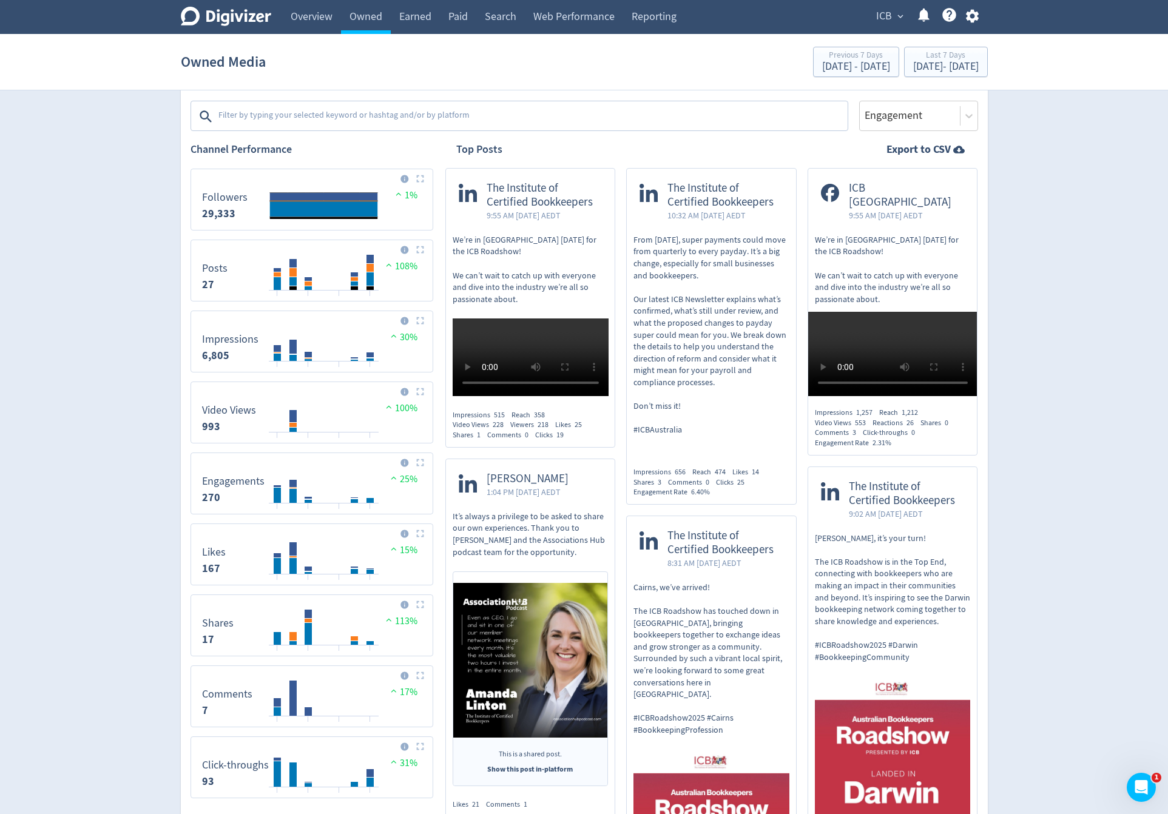
scroll to position [386, 0]
click at [438, 18] on link "Earned" at bounding box center [415, 17] width 49 height 34
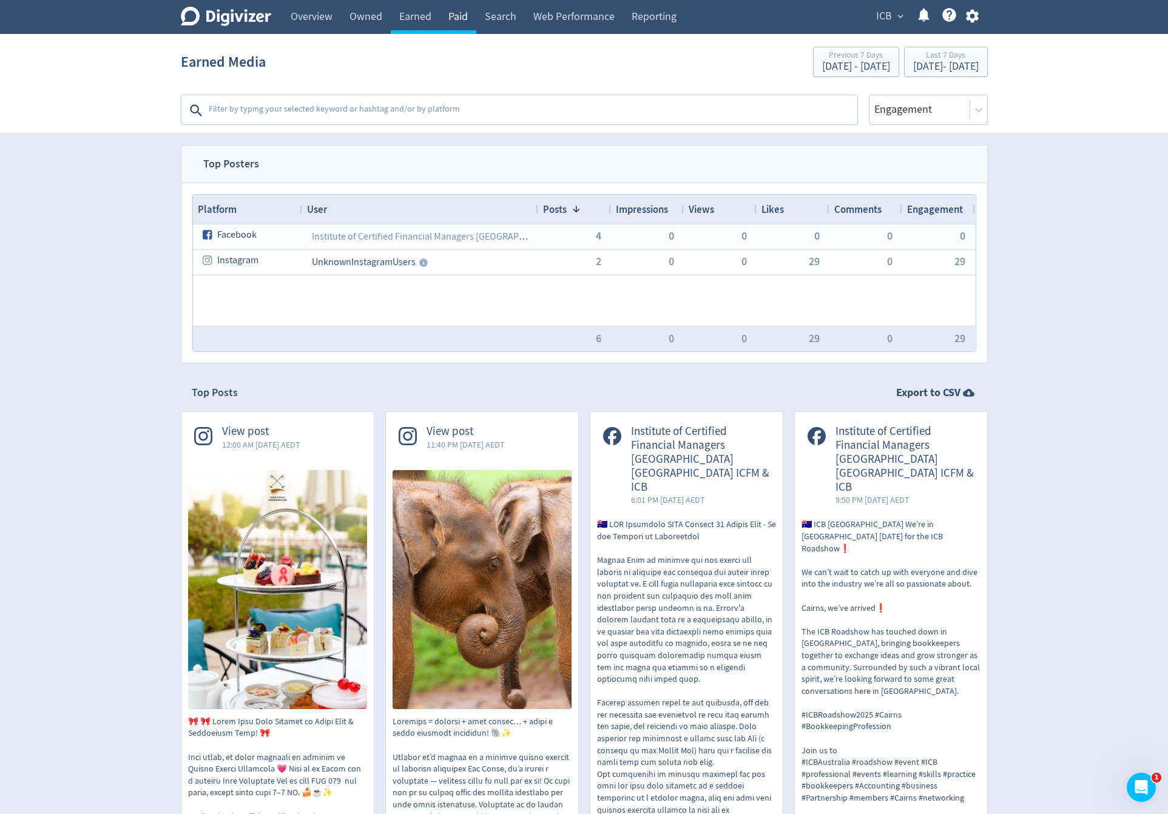
click at [453, 18] on link "Paid" at bounding box center [458, 17] width 36 height 34
